Goal: Transaction & Acquisition: Purchase product/service

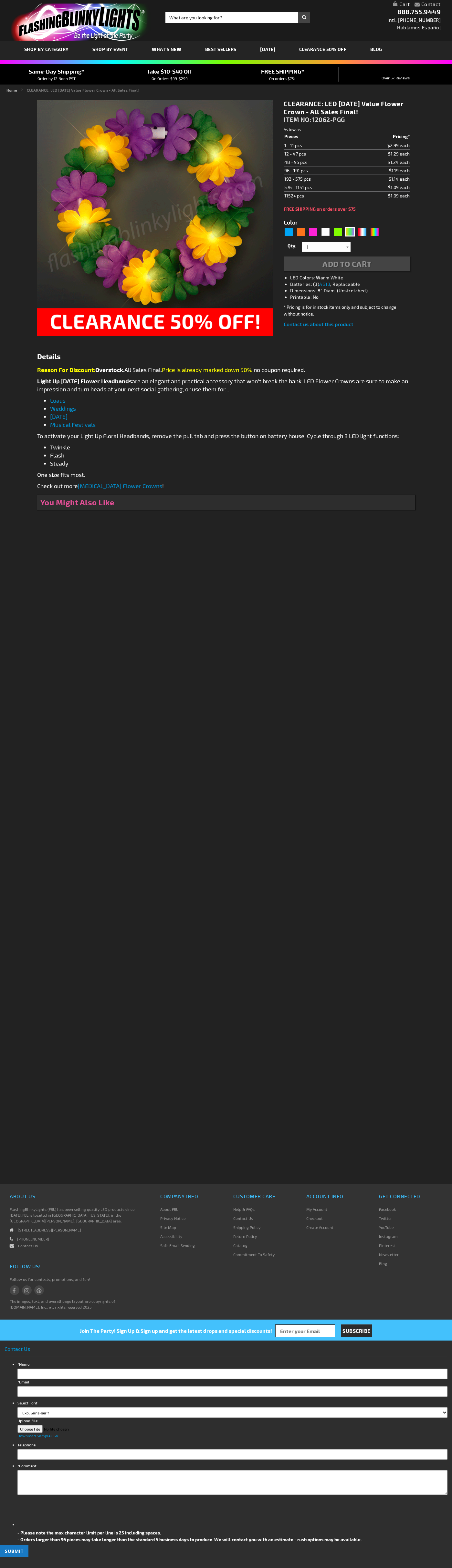
type input "5638"
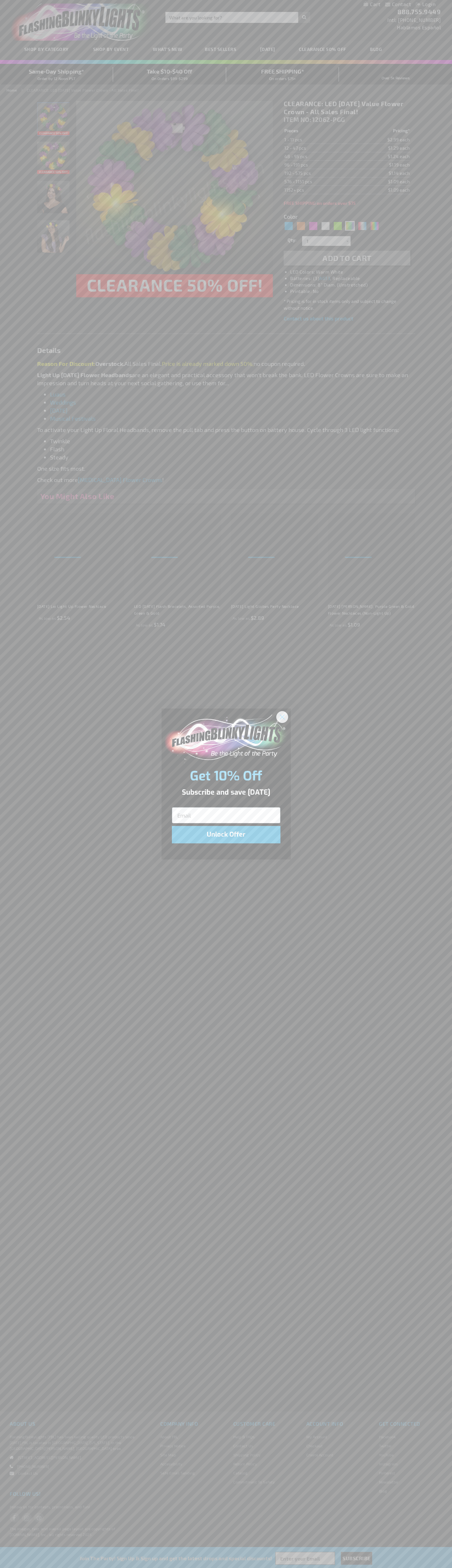
click at [282, 717] on icon "Close dialog" at bounding box center [282, 717] width 5 height 5
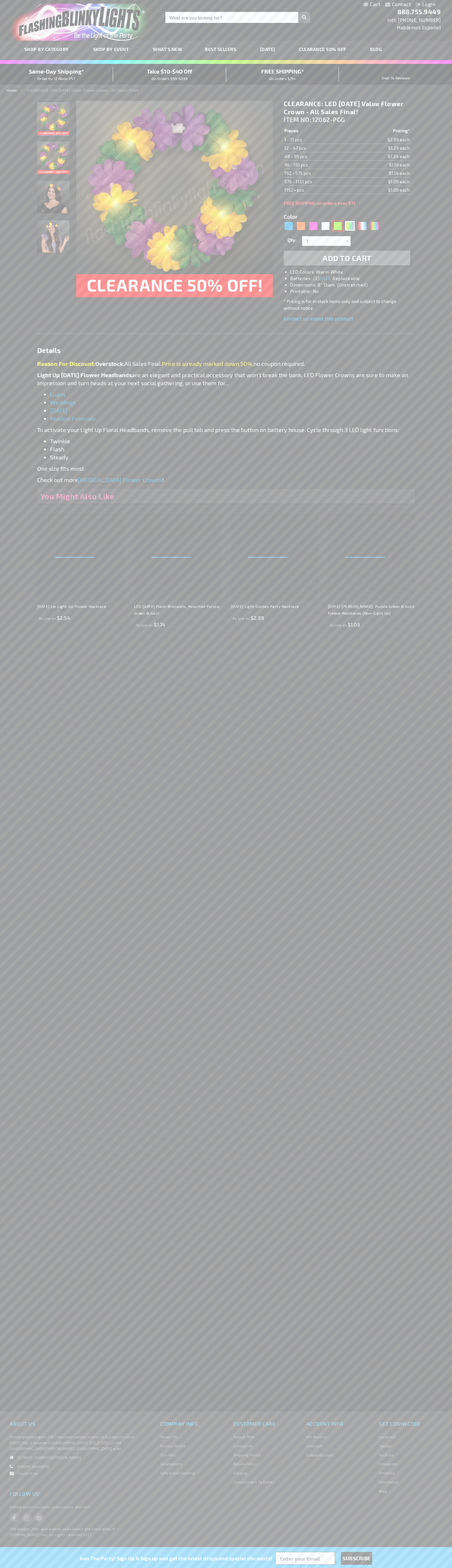
click at [337, 226] on div "Green" at bounding box center [337, 226] width 10 height 10
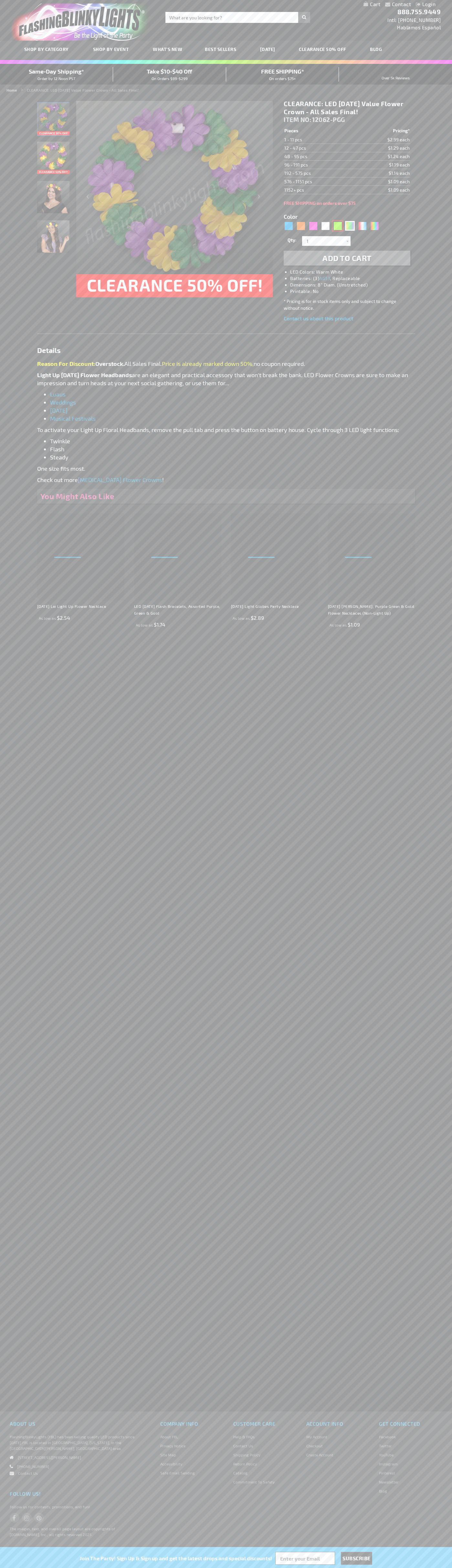
type input "5648"
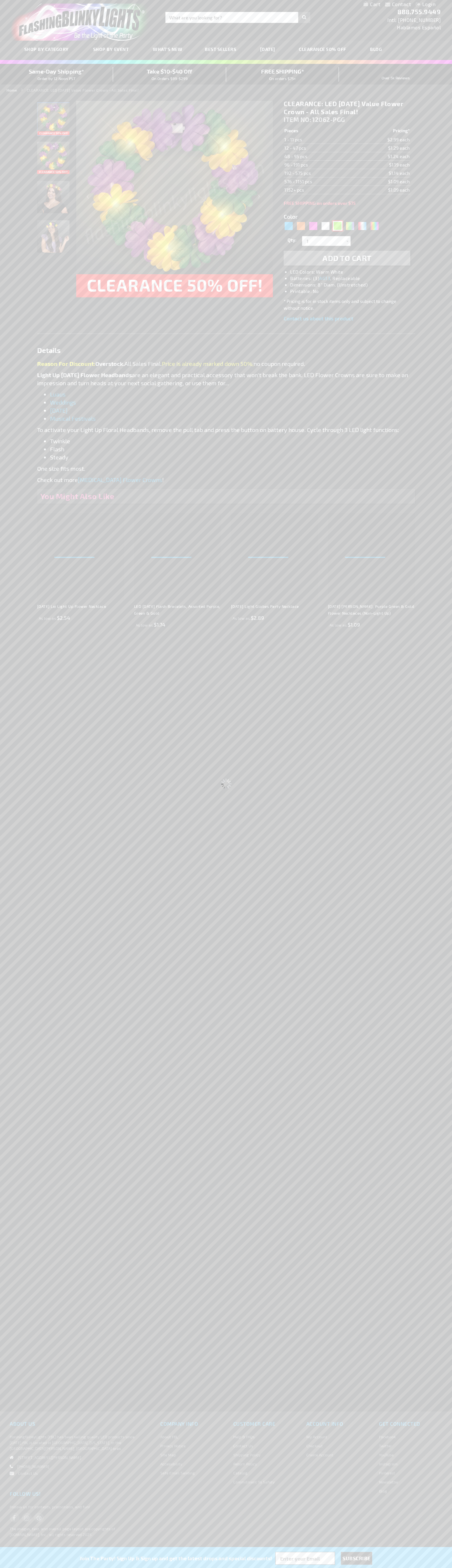
type input "12062-GN"
type input "Customize - Light Up Green Clover Flower Crown - ITEM NO: 12062-GN"
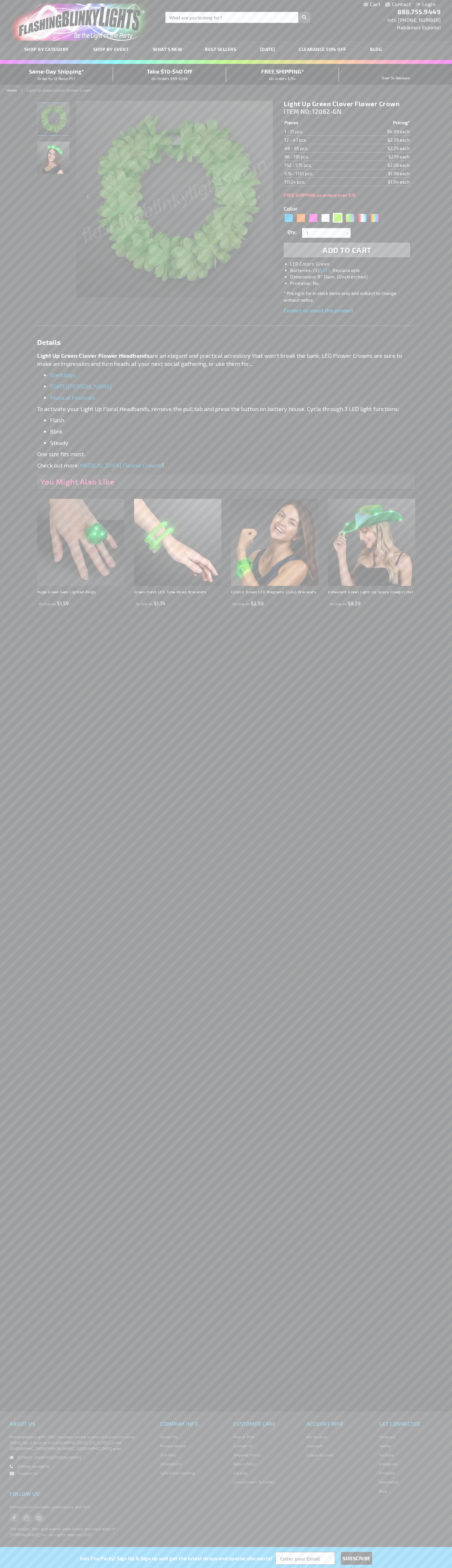
click at [347, 250] on span "Add to Cart" at bounding box center [346, 250] width 49 height 10
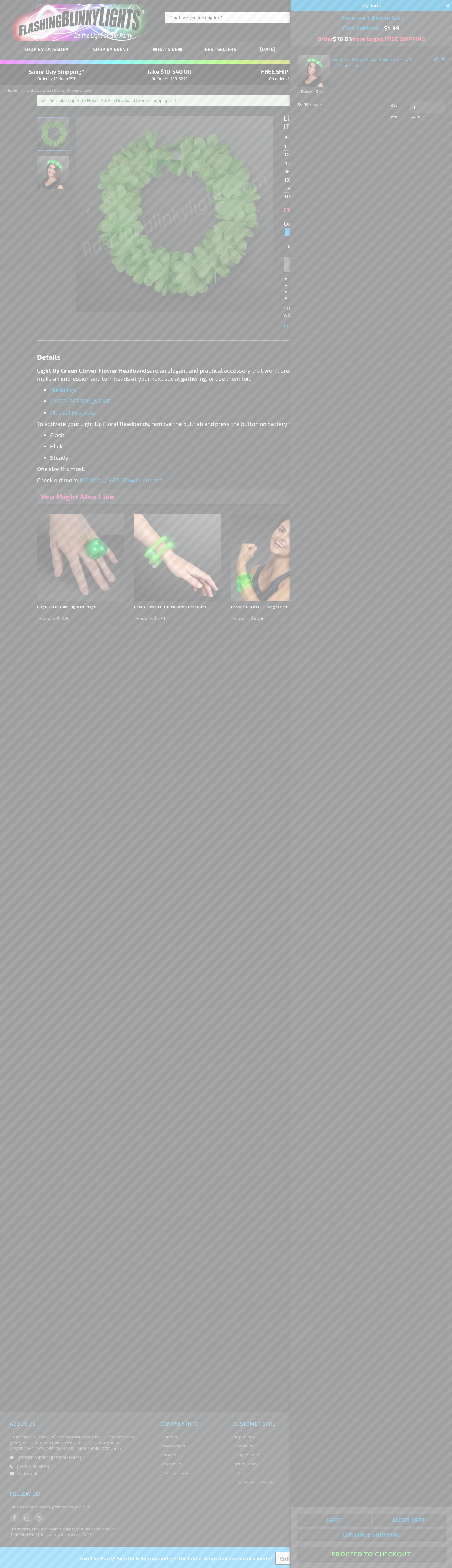
click at [371, 1554] on button "Proceed To Checkout" at bounding box center [371, 1553] width 147 height 14
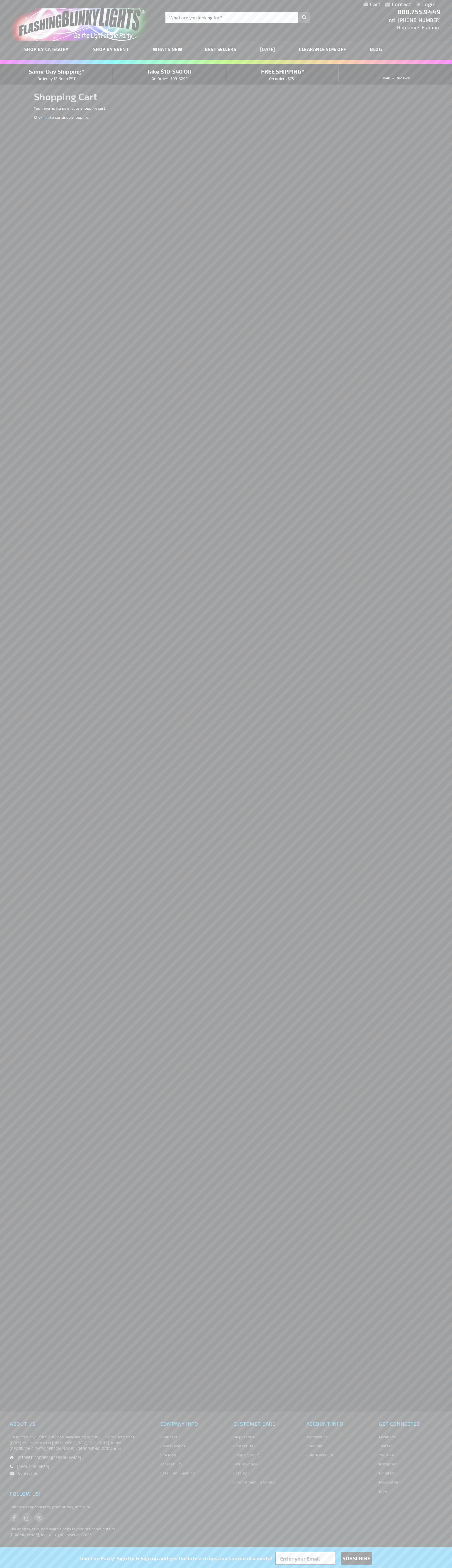
click at [56, 75] on span "Same-Day Shipping*" at bounding box center [56, 71] width 56 height 7
click at [309, 14] on input "Search" at bounding box center [237, 16] width 145 height 11
click at [437, 1188] on div "Contact Compare Products Login Skip to Content My Cart My Cart Close You have n…" at bounding box center [226, 784] width 452 height 1568
click at [165, 1567] on html "The store will not work correctly when cookies are disabled. Contact Compare Pr…" at bounding box center [226, 784] width 452 height 1568
click at [27, 1270] on div "Contact Compare Products Login Skip to Content My Cart My Cart Close You have n…" at bounding box center [226, 784] width 452 height 1568
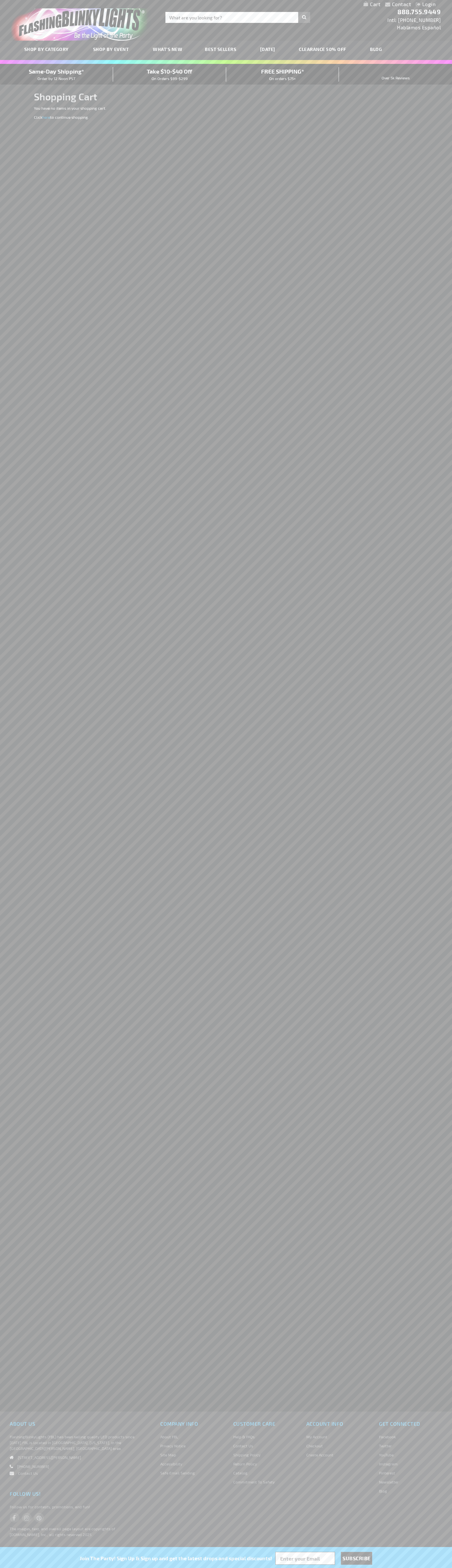
click at [56, 75] on span "Same-Day Shipping*" at bounding box center [56, 71] width 56 height 7
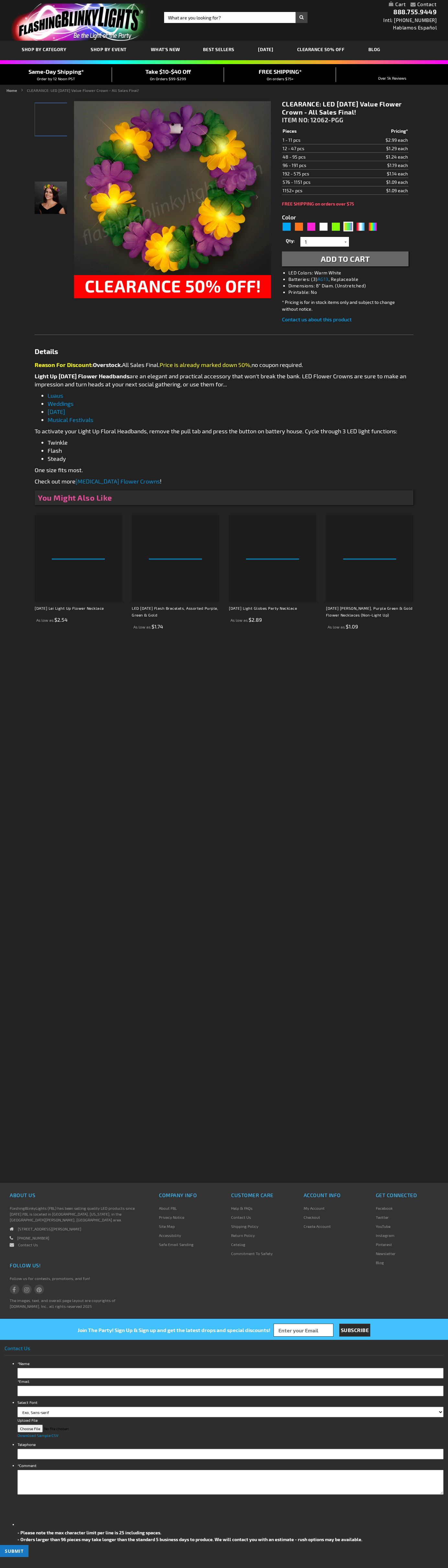
type input "5638"
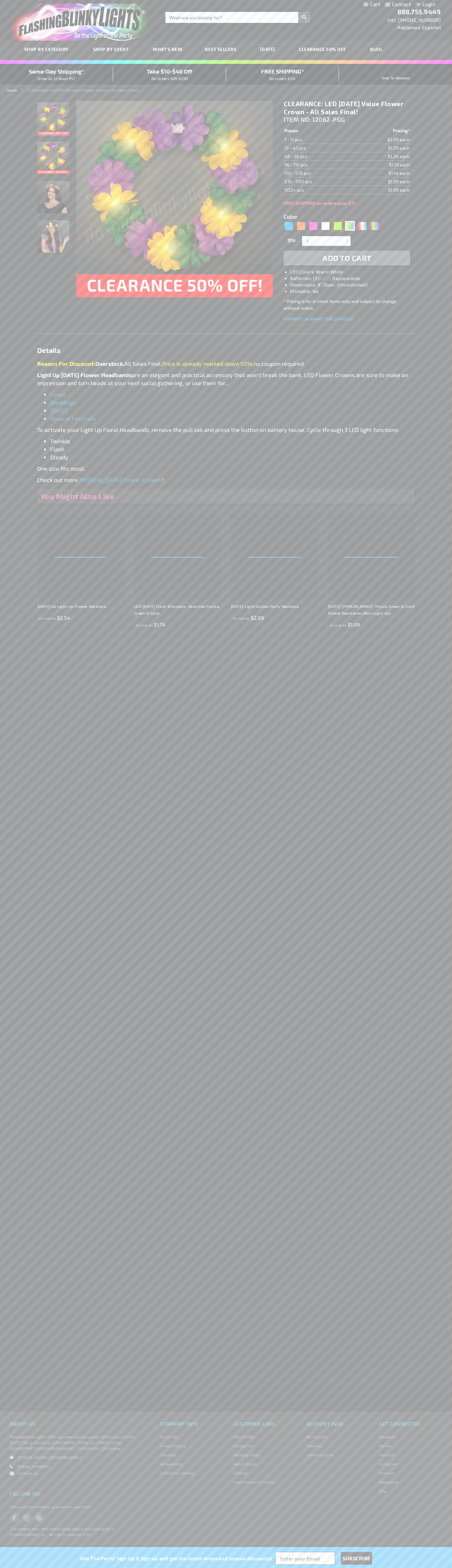
click at [337, 226] on div "Green" at bounding box center [337, 226] width 10 height 10
type input "5648"
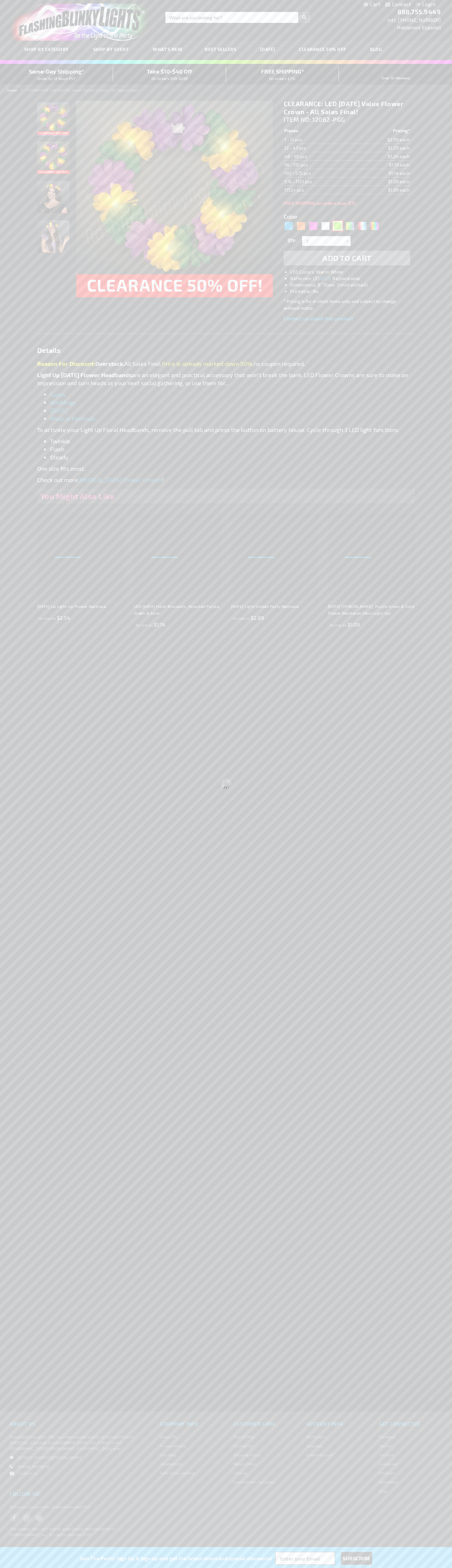
type input "12062-GN"
type input "Customize - Light Up Green Clover Flower Crown - ITEM NO: 12062-GN"
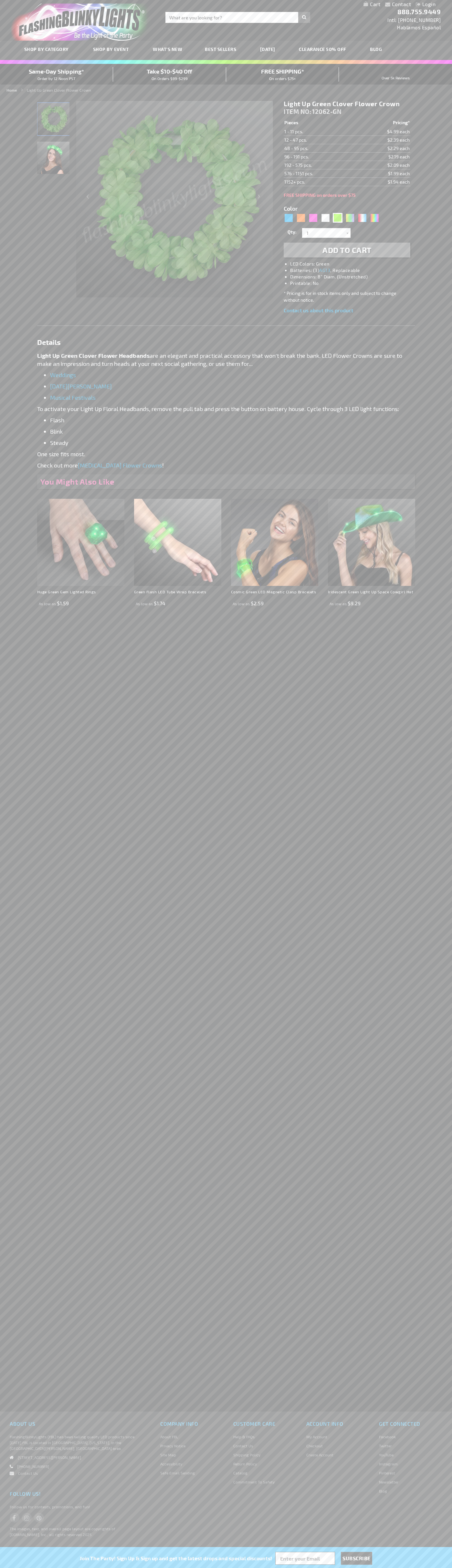
click at [298, 112] on span "ITEM NO:" at bounding box center [297, 112] width 28 height 8
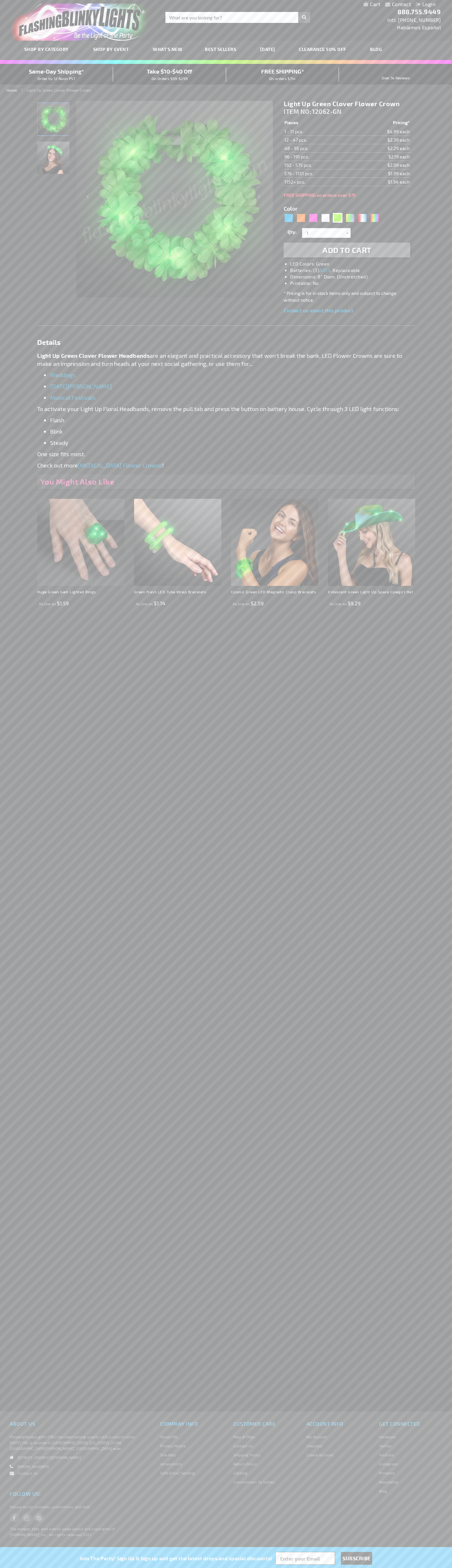
click at [319, 132] on td "1 - 11 pcs." at bounding box center [319, 131] width 71 height 9
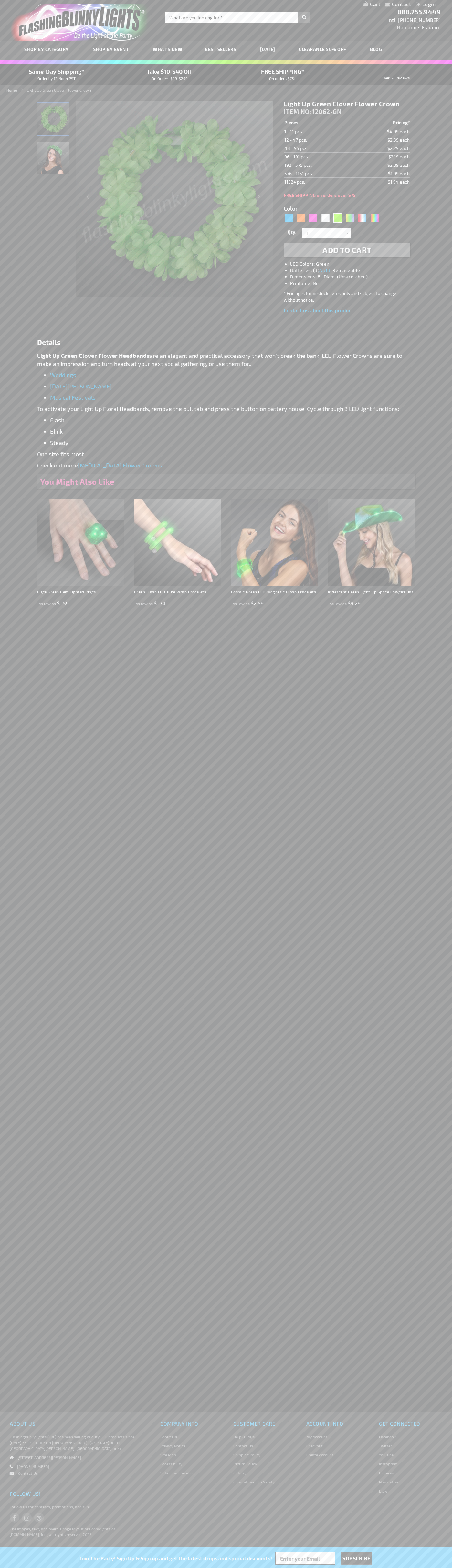
click at [319, 140] on td "12 - 47 pcs." at bounding box center [319, 140] width 71 height 9
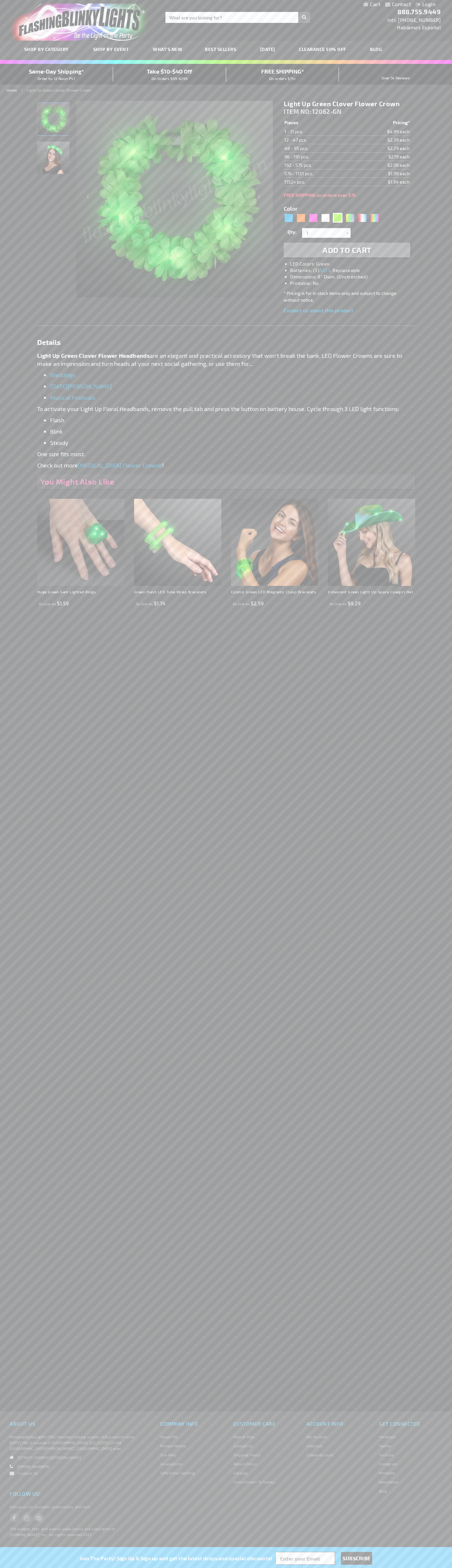
click at [319, 148] on td "48 - 95 pcs." at bounding box center [319, 148] width 71 height 9
click at [319, 157] on td "96 - 191 pcs." at bounding box center [319, 156] width 71 height 9
click at [319, 166] on td "192 - 575 pcs." at bounding box center [319, 165] width 71 height 9
click at [319, 173] on td "576 - 1151 pcs." at bounding box center [319, 173] width 71 height 9
click at [319, 182] on td "1152+ pcs." at bounding box center [319, 182] width 71 height 9
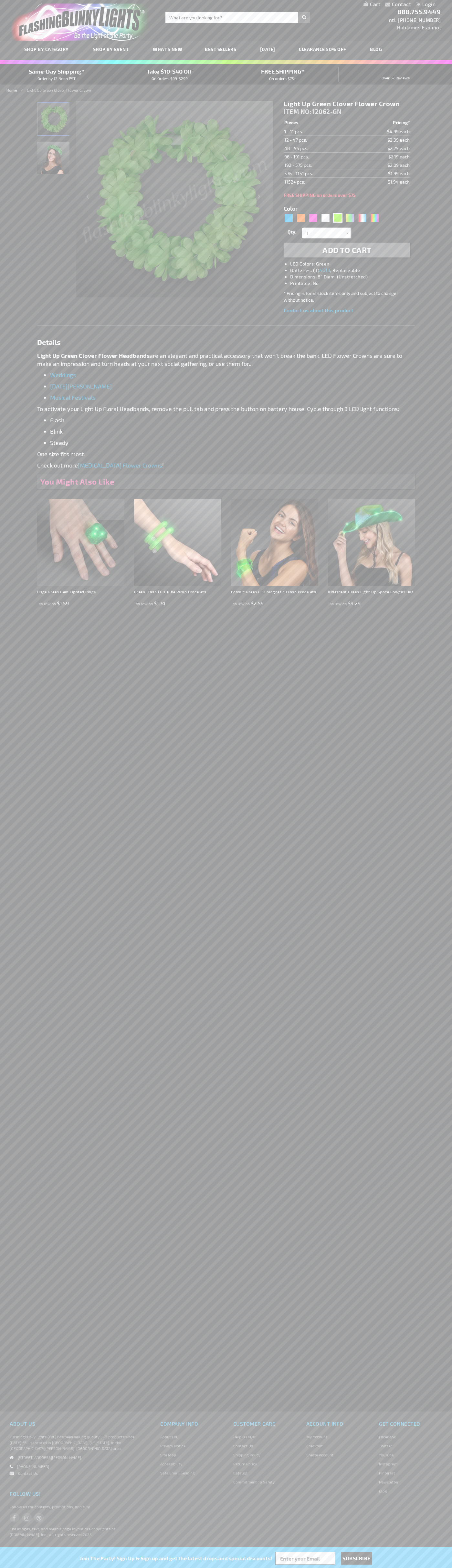
click at [328, 232] on input "1" at bounding box center [327, 232] width 47 height 10
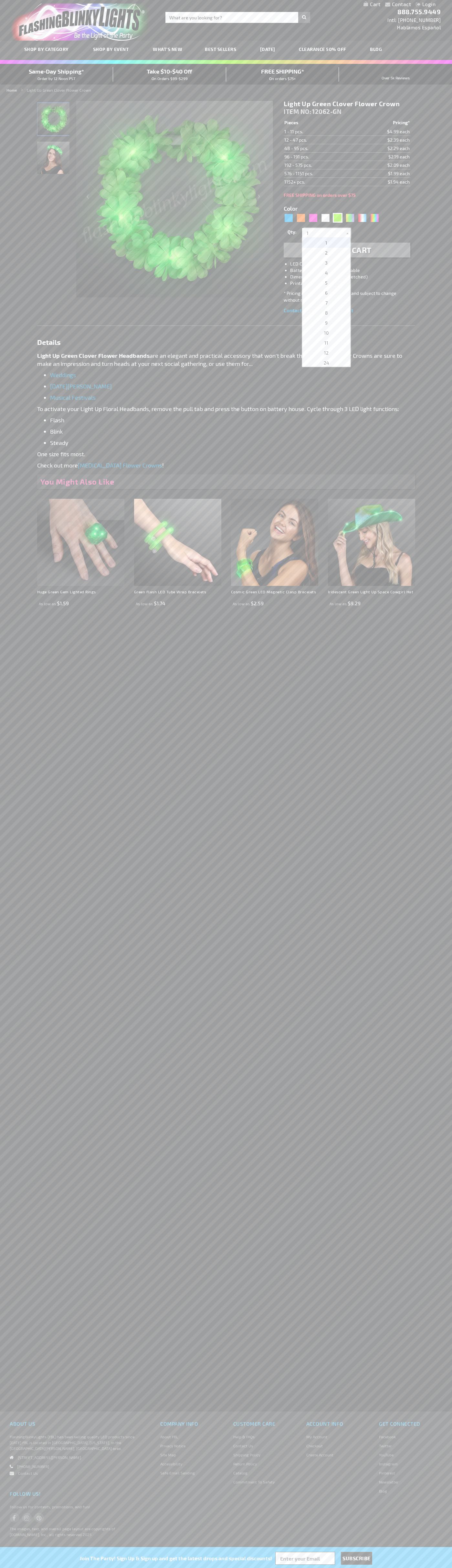
scroll to position [2000, 0]
click at [324, 302] on span "2352" at bounding box center [326, 302] width 11 height 6
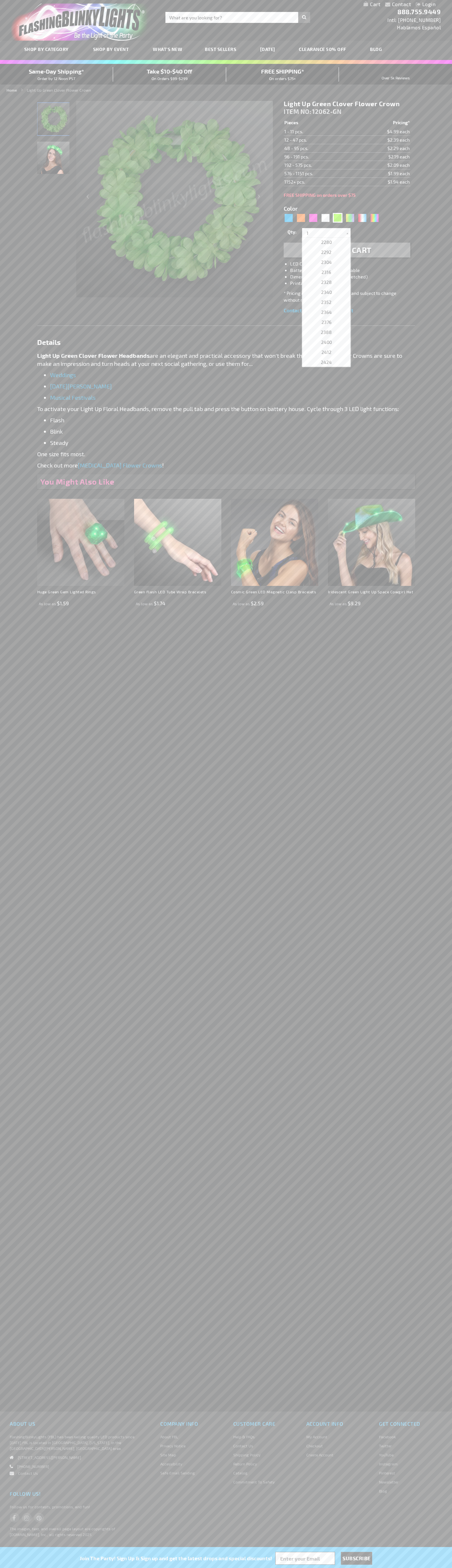
type input "2352"
